Goal: Find contact information: Find contact information

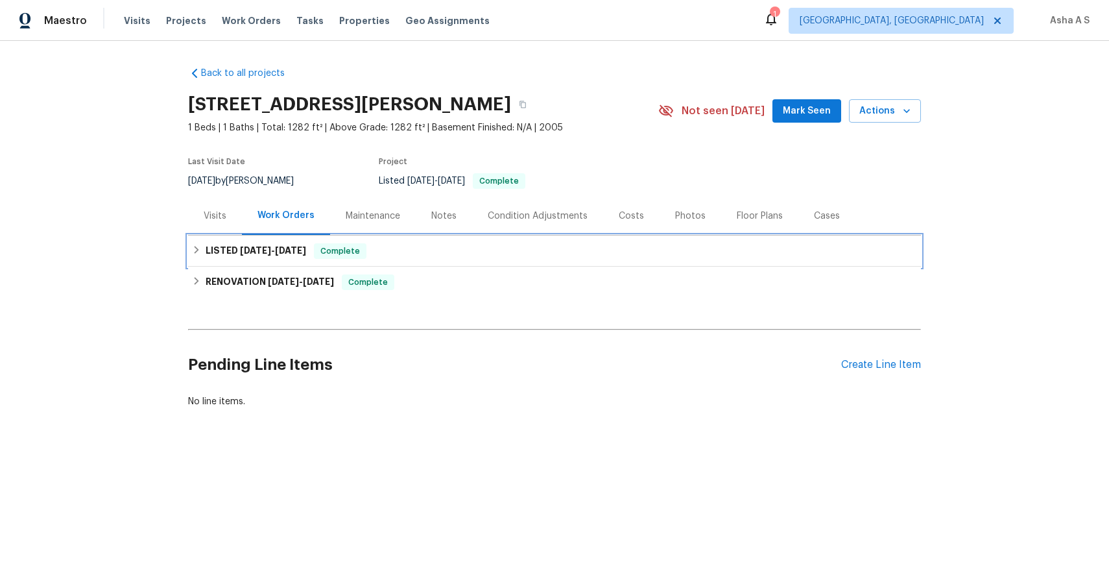
click at [270, 252] on span "[DATE] - [DATE]" at bounding box center [273, 250] width 66 height 9
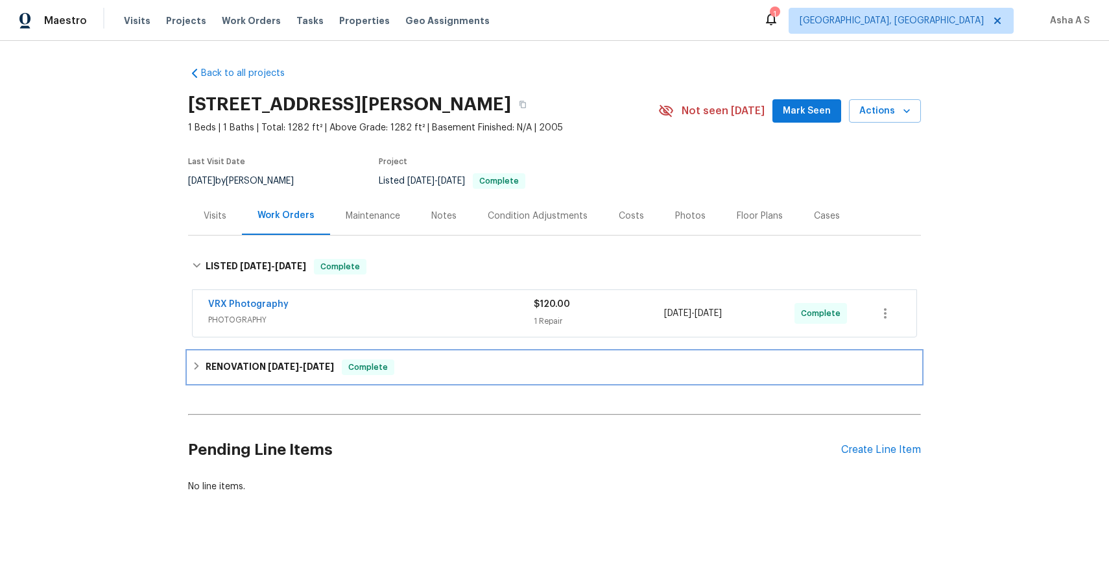
click at [307, 379] on div "RENOVATION [DATE] - [DATE] Complete" at bounding box center [554, 367] width 733 height 31
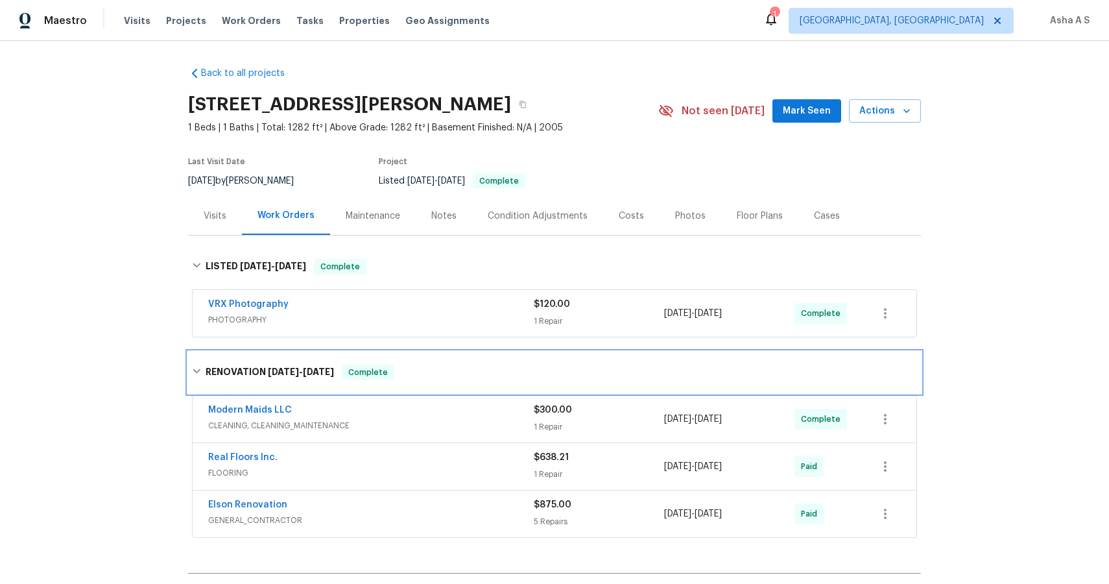
scroll to position [40, 0]
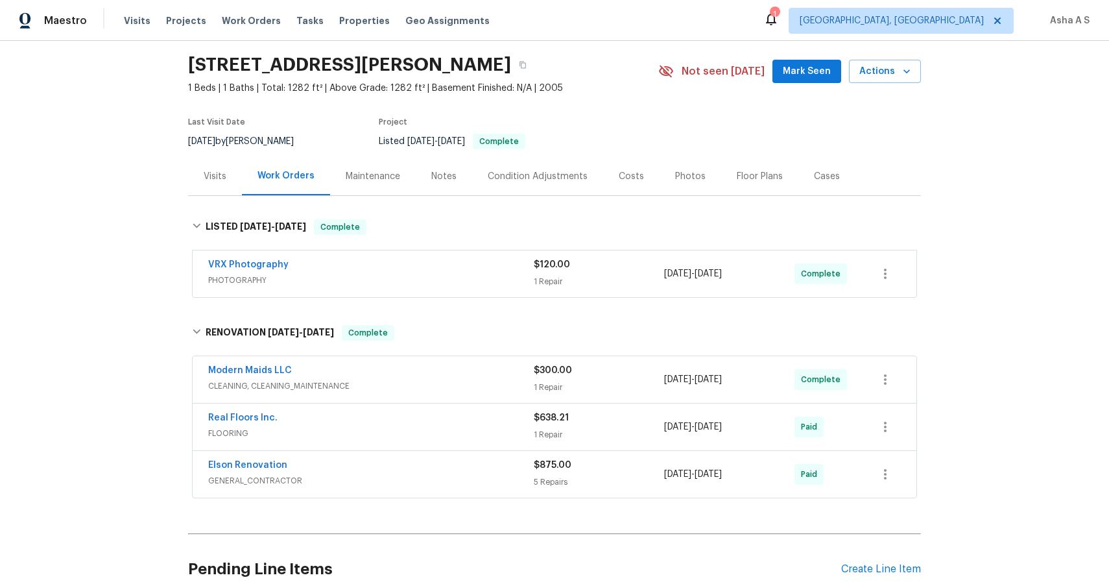
click at [331, 385] on span "CLEANING, CLEANING_MAINTENANCE" at bounding box center [371, 385] width 326 height 13
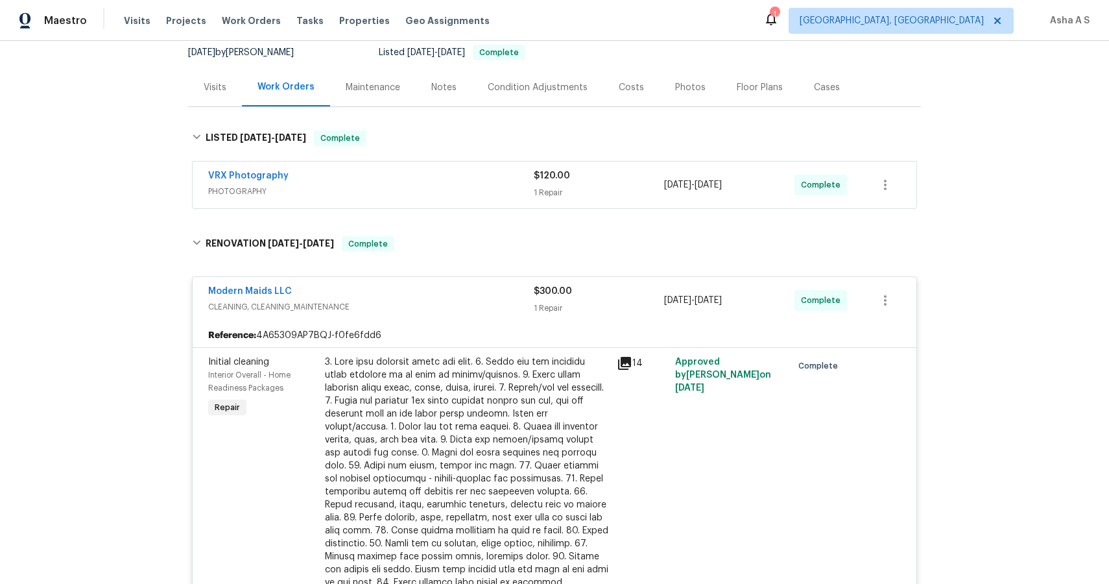
scroll to position [145, 0]
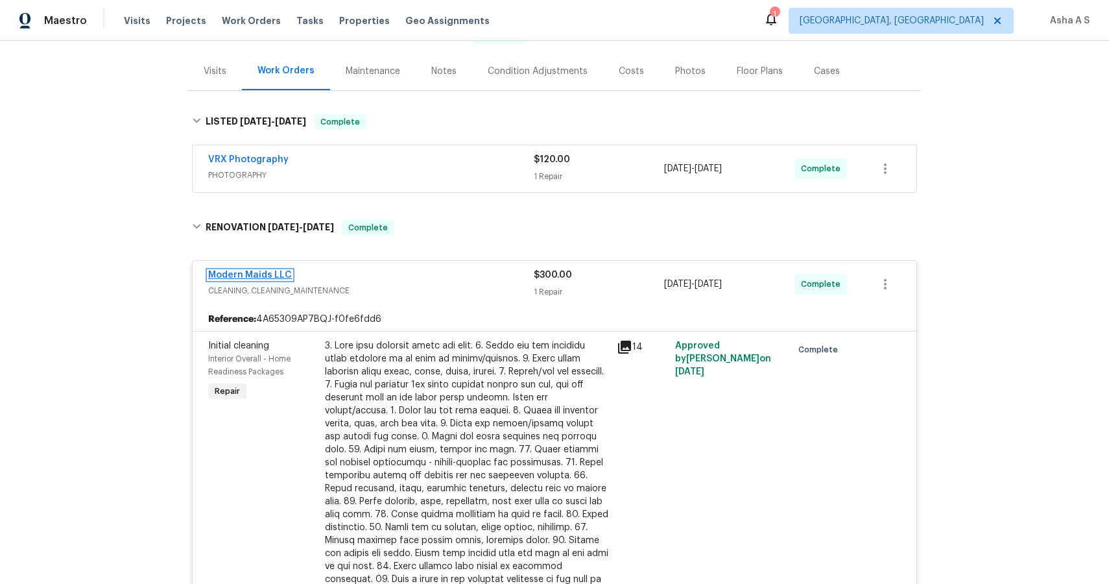
click at [280, 270] on link "Modern Maids LLC" at bounding box center [250, 274] width 84 height 9
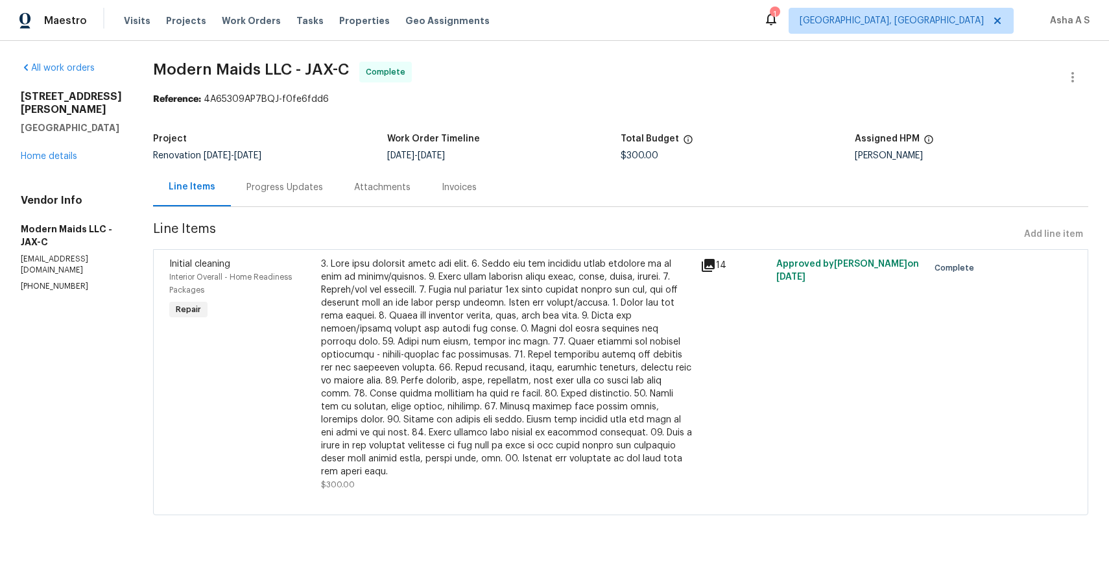
click at [69, 281] on p "[PHONE_NUMBER]" at bounding box center [71, 286] width 101 height 11
copy p "[PHONE_NUMBER]"
click at [112, 254] on div "Vendor Info Modern Maids LLC - JAX-C [EMAIL_ADDRESS][DOMAIN_NAME] [PHONE_NUMBER]" at bounding box center [71, 243] width 101 height 98
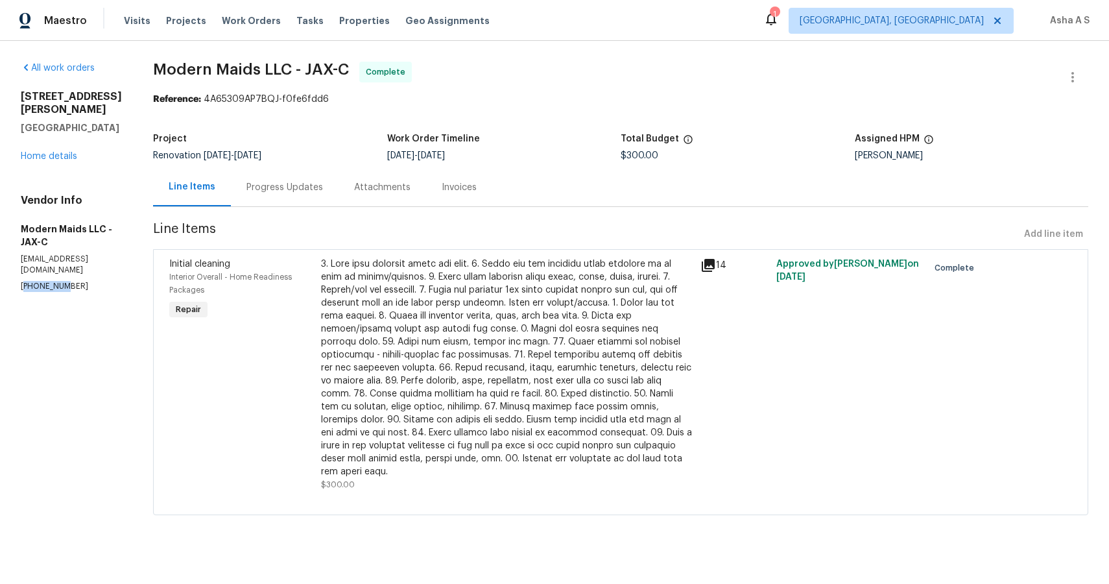
drag, startPoint x: 25, startPoint y: 257, endPoint x: 56, endPoint y: 266, distance: 32.9
click at [56, 281] on p "[PHONE_NUMBER]" at bounding box center [71, 286] width 101 height 11
click at [52, 281] on p "[PHONE_NUMBER]" at bounding box center [71, 286] width 101 height 11
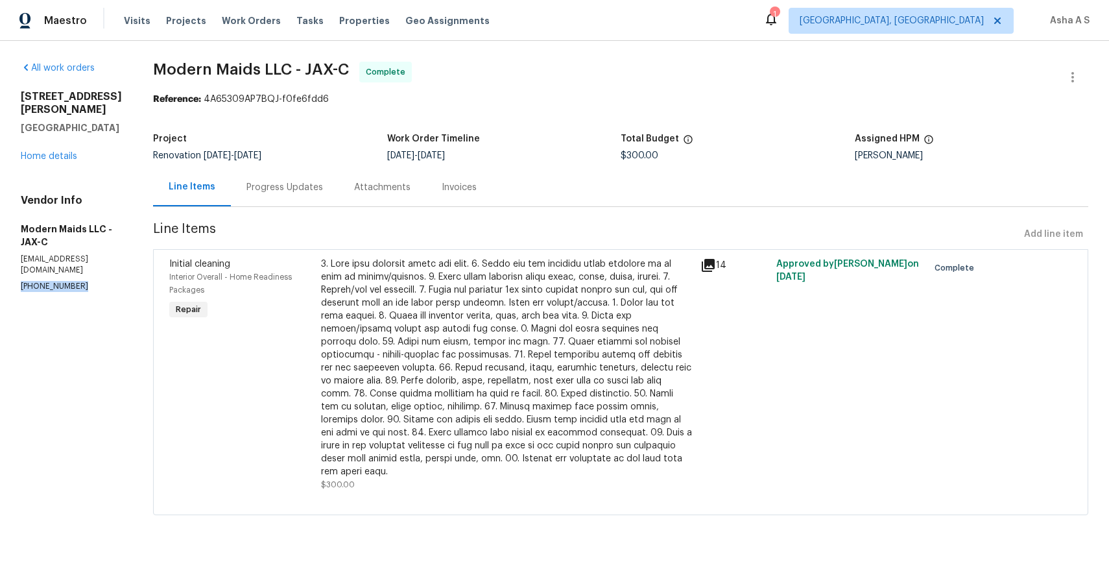
click at [52, 281] on p "[PHONE_NUMBER]" at bounding box center [71, 286] width 101 height 11
copy p "[PHONE_NUMBER]"
click at [37, 270] on section "All work orders [STREET_ADDRESS][PERSON_NAME] Home details Vendor Info Modern M…" at bounding box center [71, 296] width 101 height 469
click at [37, 281] on p "[PHONE_NUMBER]" at bounding box center [71, 286] width 101 height 11
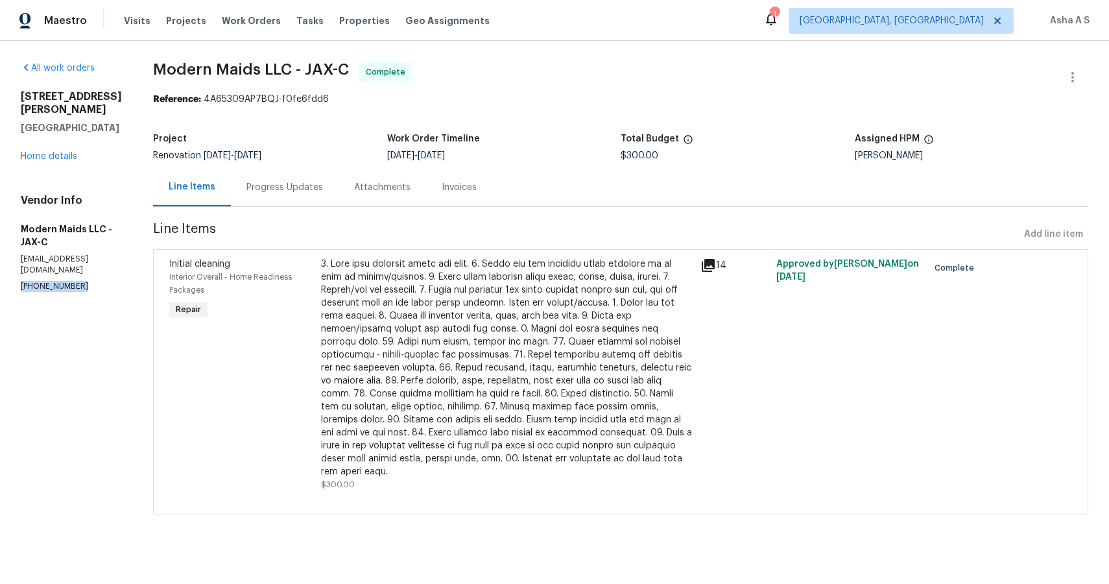
click at [37, 281] on p "[PHONE_NUMBER]" at bounding box center [71, 286] width 101 height 11
copy p "[PHONE_NUMBER]"
